Goal: Find specific page/section

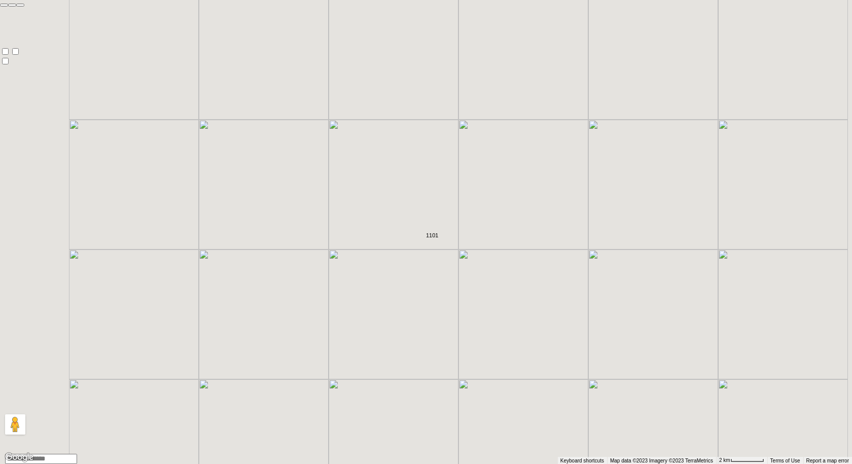
type input "*****"
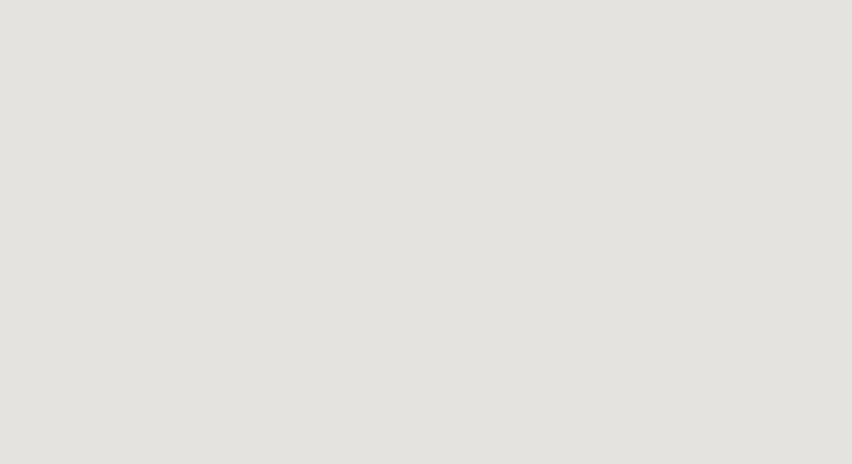
click at [24, 29] on span at bounding box center [24, 33] width 0 height 9
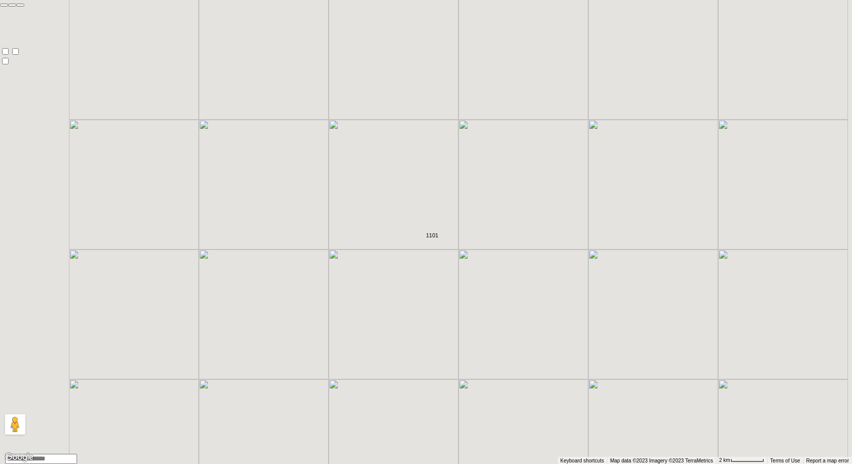
type input "******"
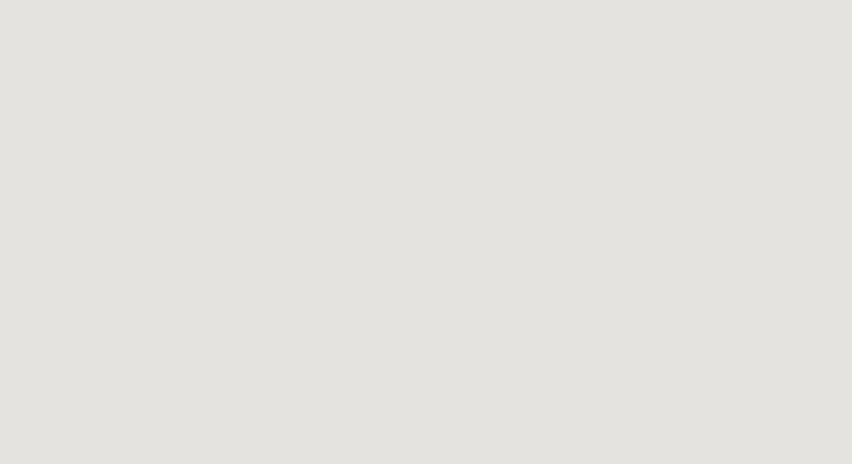
click at [24, 29] on span at bounding box center [24, 33] width 0 height 9
